Goal: Task Accomplishment & Management: Manage account settings

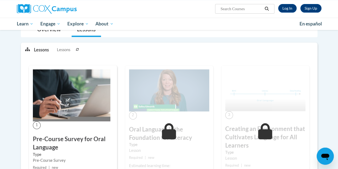
scroll to position [87, 0]
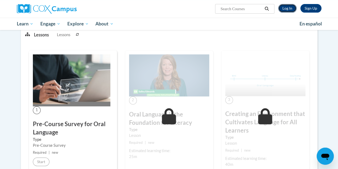
click at [284, 9] on link "Log In" at bounding box center [287, 8] width 18 height 9
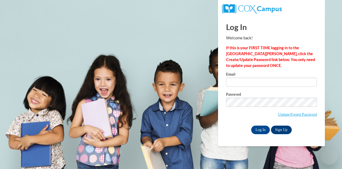
click at [253, 83] on input "Email" at bounding box center [271, 82] width 91 height 9
type input "[EMAIL_ADDRESS][DOMAIN_NAME]"
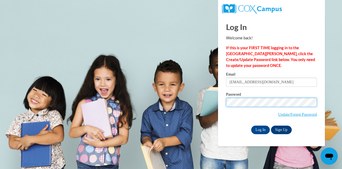
click at [251, 125] on input "Log In" at bounding box center [260, 129] width 19 height 9
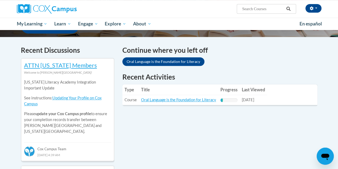
scroll to position [157, 0]
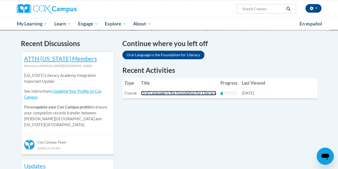
click at [214, 95] on link "Oral Language is the Foundation for Literacy" at bounding box center [178, 93] width 75 height 5
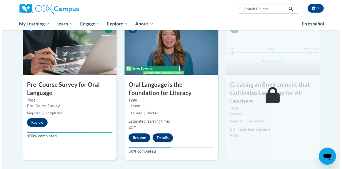
scroll to position [133, 0]
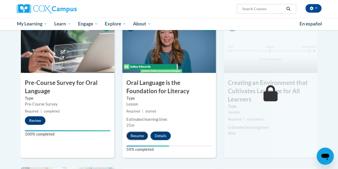
click at [135, 137] on button "Resume" at bounding box center [137, 135] width 22 height 9
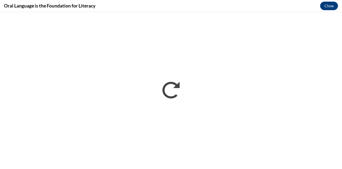
scroll to position [0, 0]
